Goal: Complete application form

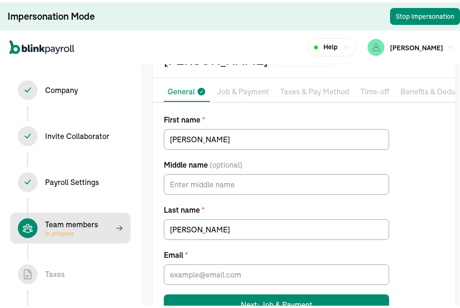
scroll to position [82, 0]
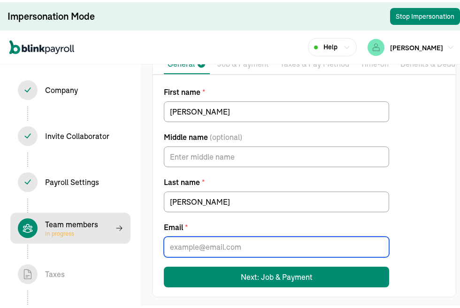
click at [193, 245] on input "Email *" at bounding box center [276, 244] width 225 height 21
click at [426, 214] on div "First name * [PERSON_NAME] Middle name (optional) Last name * [PERSON_NAME] Ema…" at bounding box center [304, 184] width 303 height 201
click at [237, 243] on input "Email *" at bounding box center [276, 244] width 225 height 21
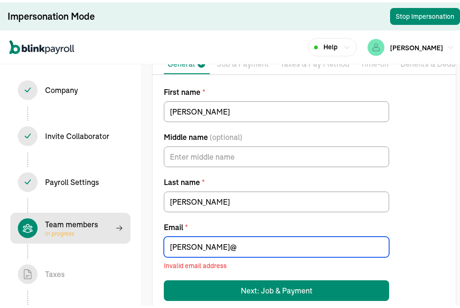
scroll to position [95, 0]
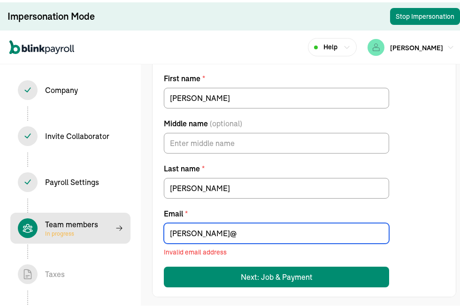
click at [209, 229] on input "[PERSON_NAME]@" at bounding box center [276, 231] width 225 height 21
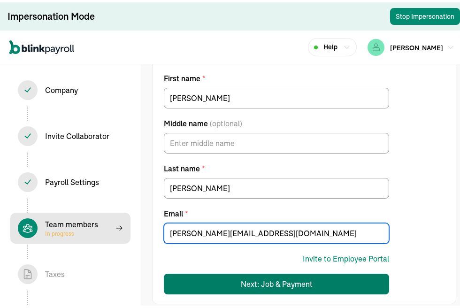
type input "[PERSON_NAME][EMAIL_ADDRESS][DOMAIN_NAME]"
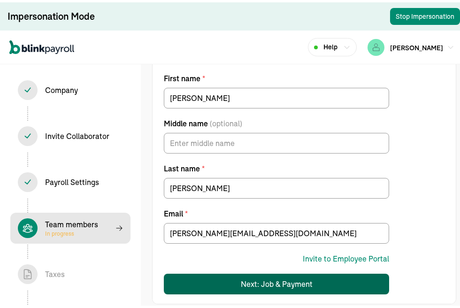
click at [291, 278] on div "Next: Job & Payment" at bounding box center [277, 281] width 72 height 11
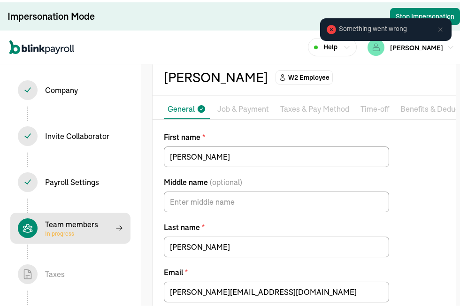
scroll to position [0, 0]
